Goal: Obtain resource: Download file/media

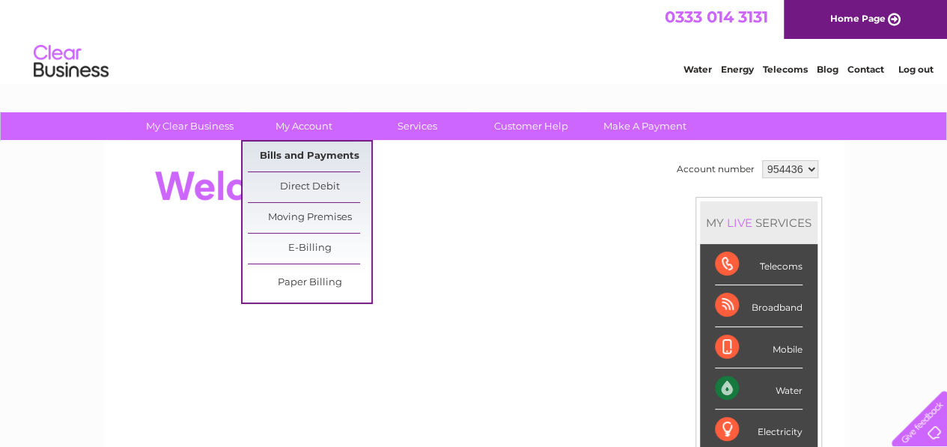
click at [297, 156] on link "Bills and Payments" at bounding box center [310, 157] width 124 height 30
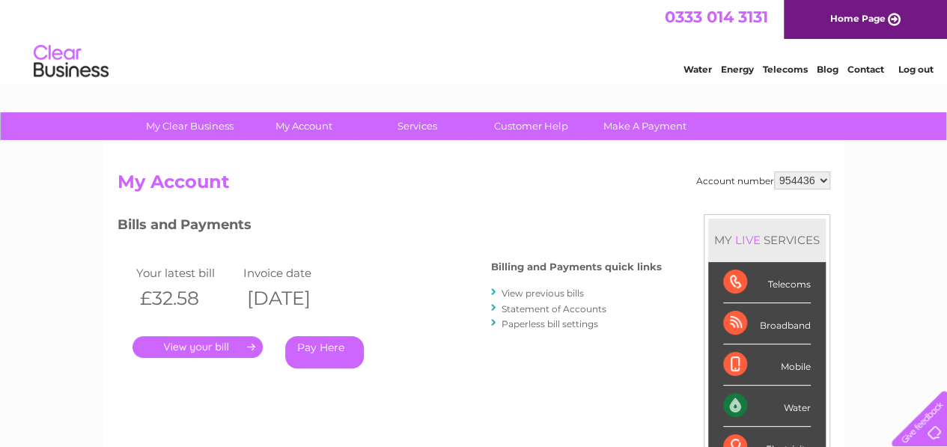
click at [578, 296] on link "View previous bills" at bounding box center [543, 293] width 82 height 11
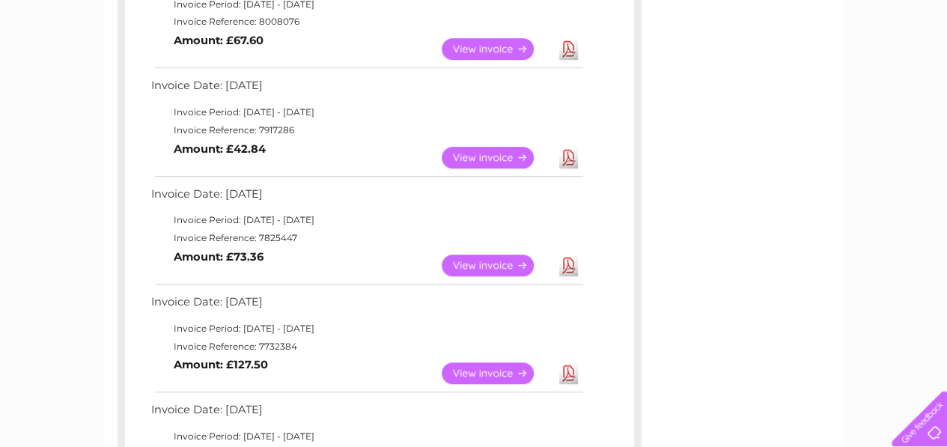
scroll to position [449, 0]
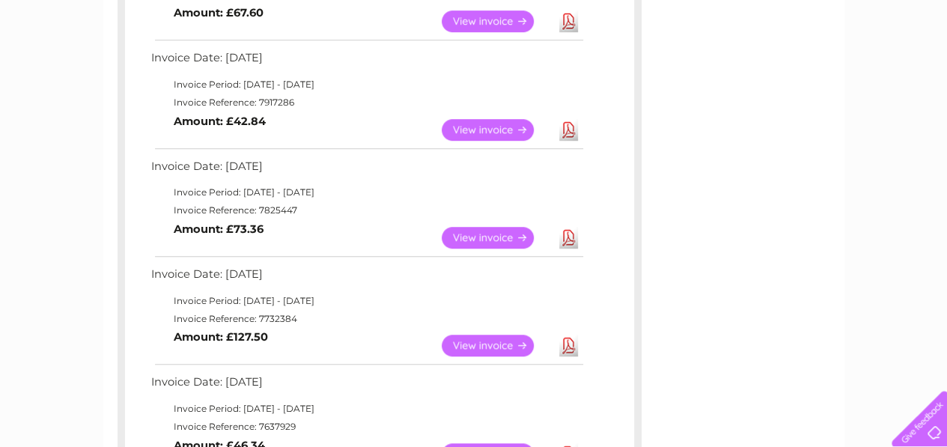
click at [501, 125] on link "View" at bounding box center [497, 130] width 110 height 22
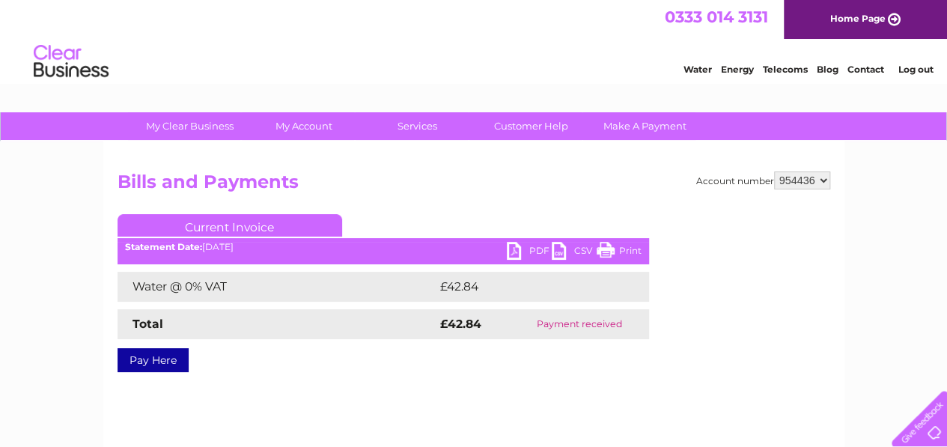
click at [515, 250] on link "PDF" at bounding box center [529, 253] width 45 height 22
